Goal: Check status: Check status

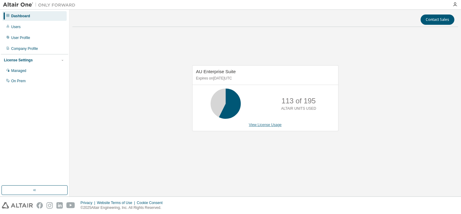
click at [262, 125] on link "View License Usage" at bounding box center [265, 124] width 33 height 4
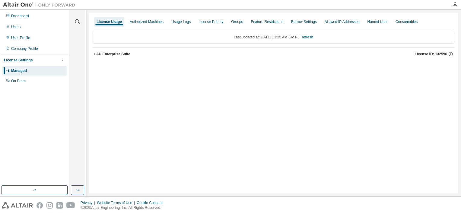
click at [102, 56] on div "AU Enterprise Suite License ID: 132596" at bounding box center [275, 53] width 358 height 5
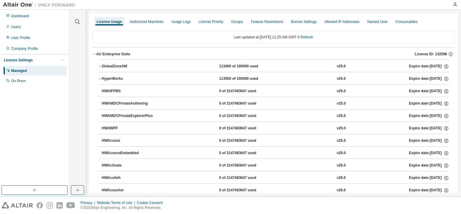
click at [102, 56] on div "AU Enterprise Suite License ID: 132596" at bounding box center [275, 53] width 358 height 5
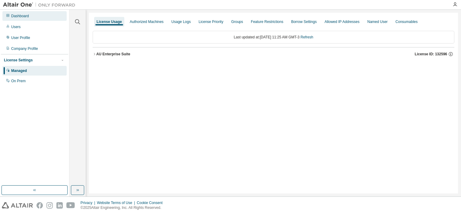
click at [29, 16] on div "Dashboard" at bounding box center [20, 16] width 18 height 5
